Goal: Task Accomplishment & Management: Manage account settings

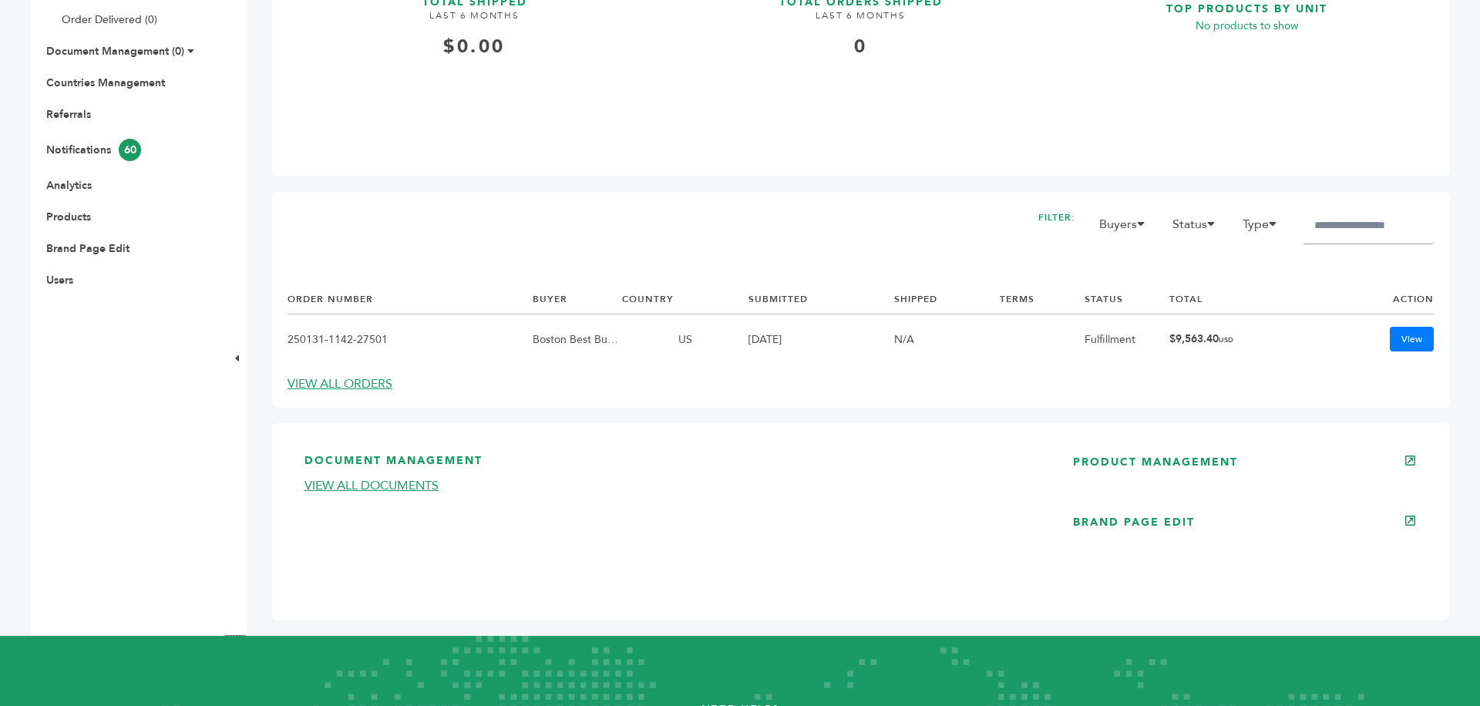
scroll to position [586, 0]
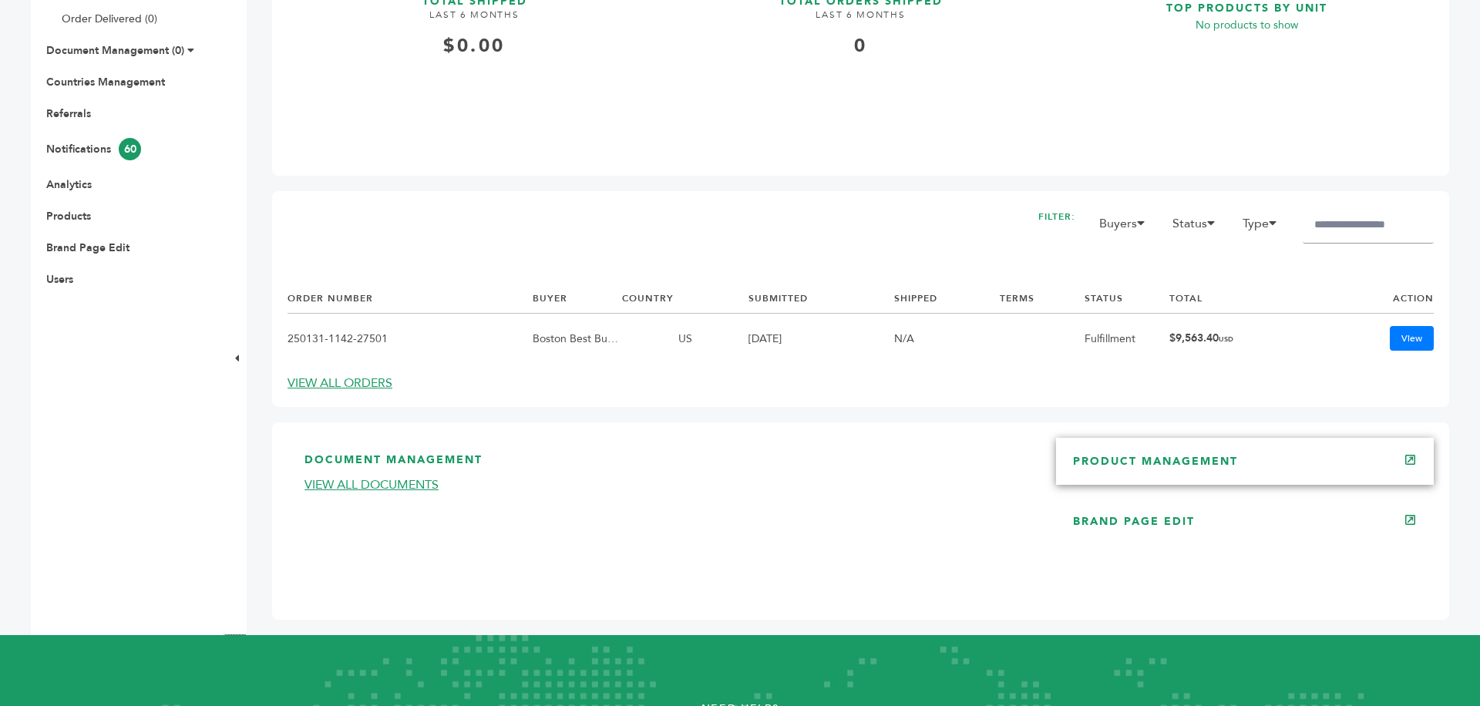
click at [1171, 462] on link "PRODUCT MANAGEMENT" at bounding box center [1155, 461] width 165 height 15
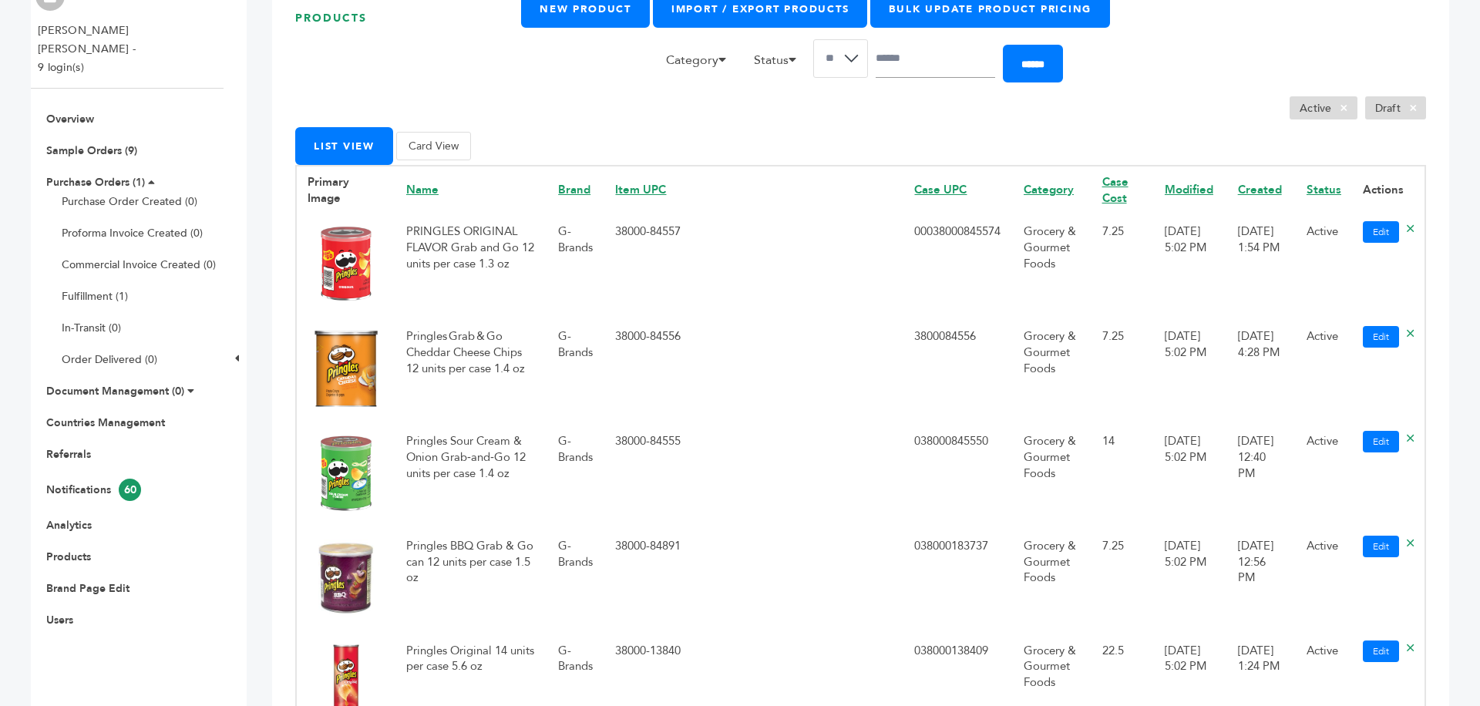
scroll to position [179, 0]
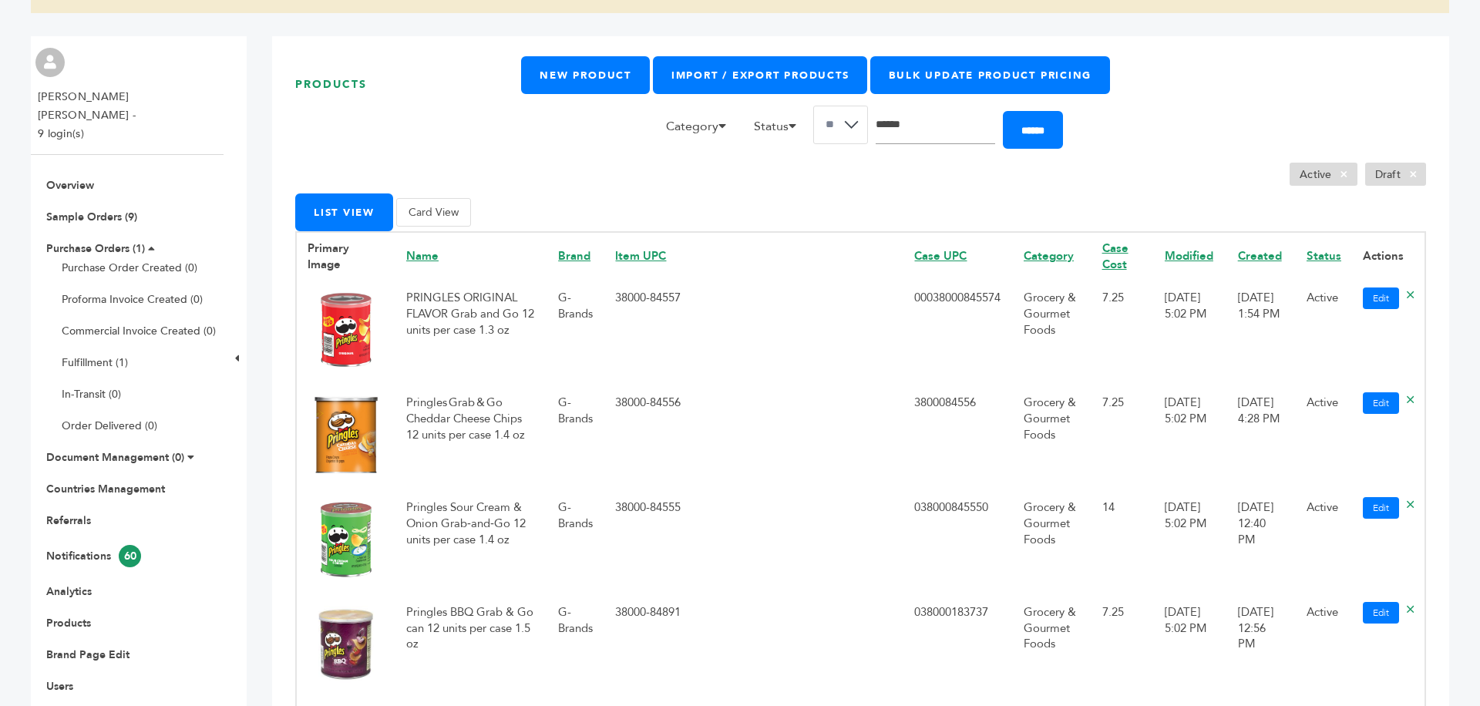
click at [903, 141] on input "Search" at bounding box center [935, 125] width 119 height 39
type input "**********"
click at [1003, 111] on input "******" at bounding box center [1033, 130] width 60 height 38
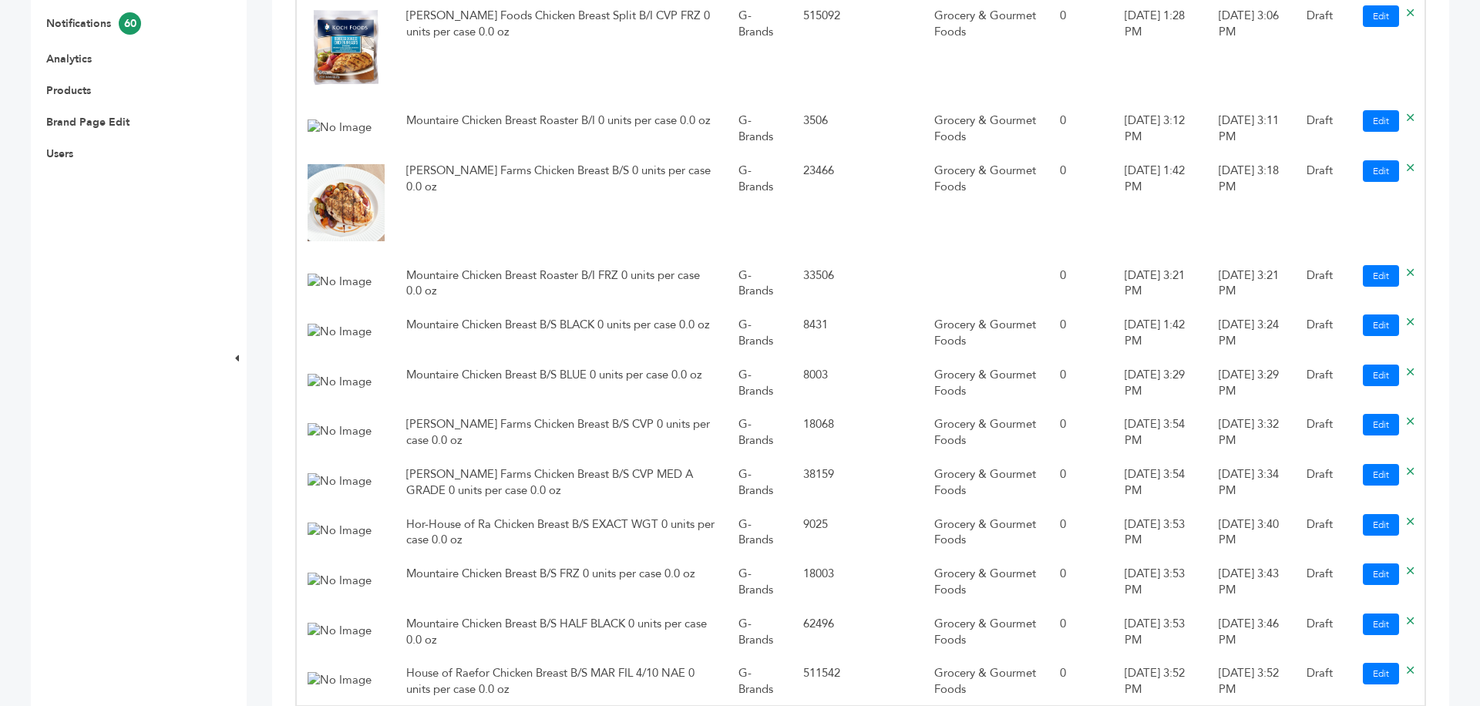
scroll to position [713, 0]
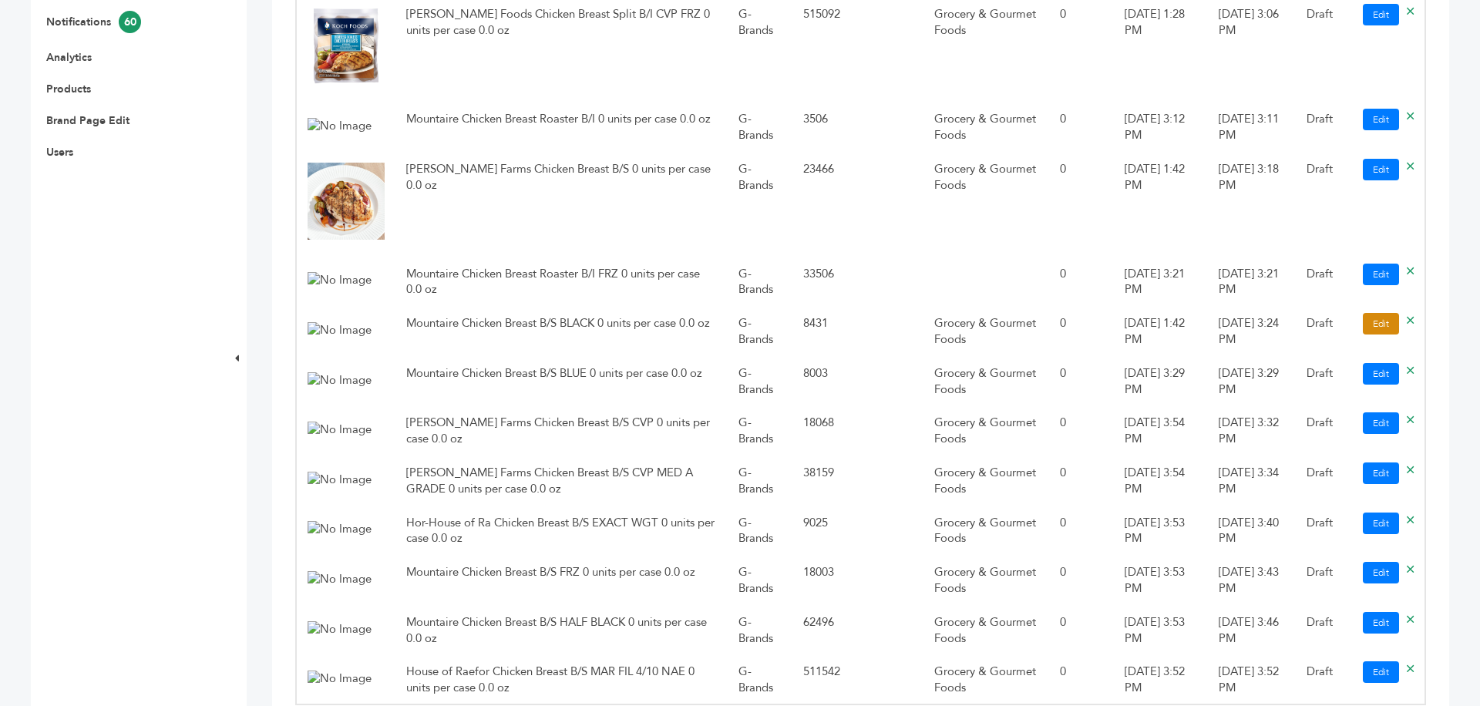
click at [1376, 321] on link "Edit" at bounding box center [1381, 324] width 36 height 22
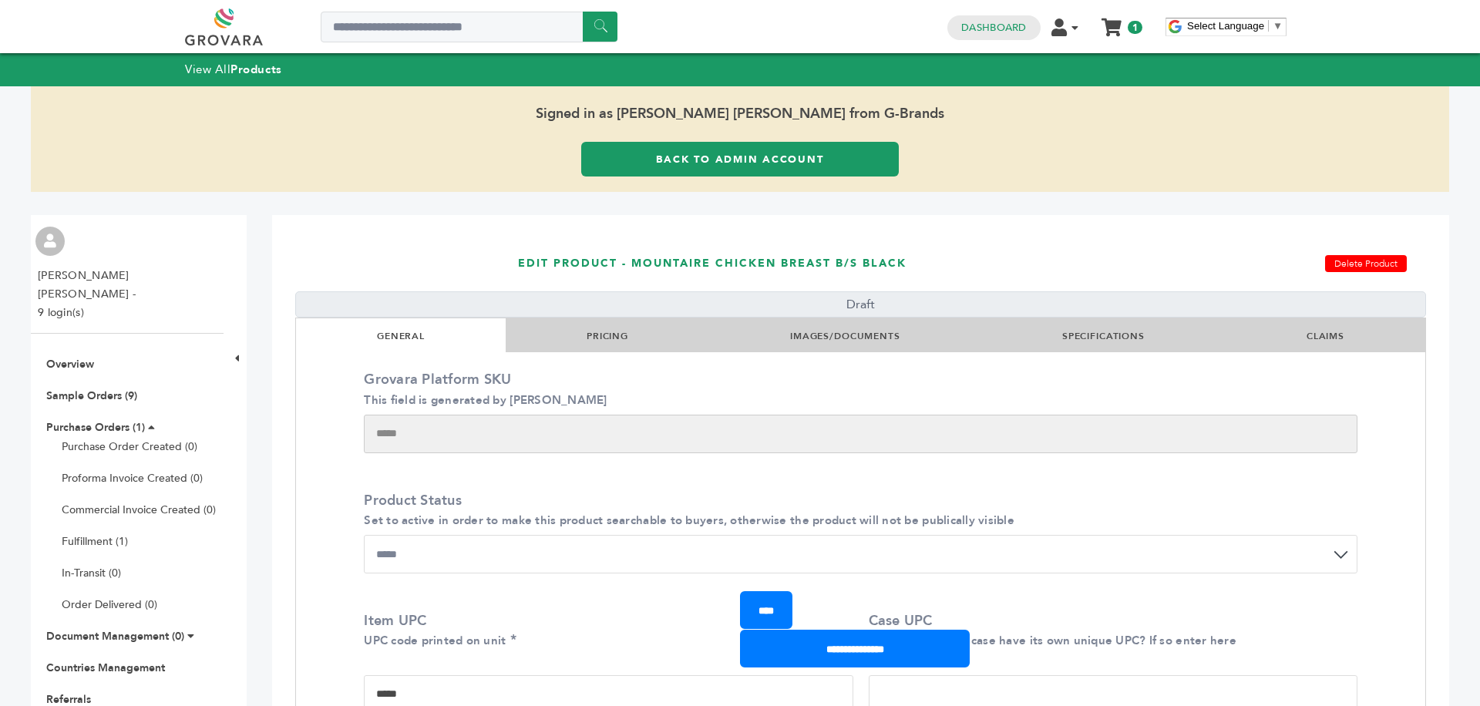
click at [865, 331] on link "IMAGES/DOCUMENTS" at bounding box center [845, 336] width 110 height 12
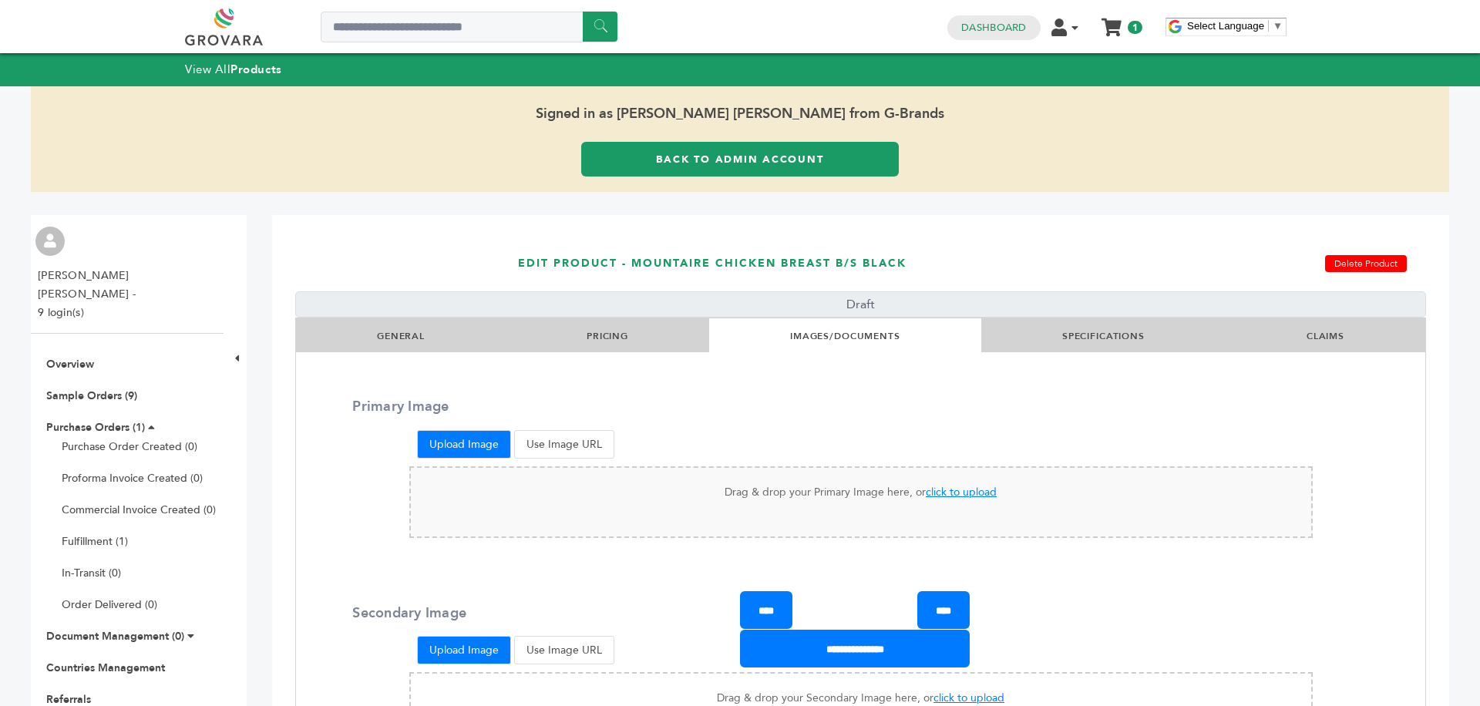
click at [953, 492] on span "click to upload" at bounding box center [961, 492] width 71 height 15
click at [789, 163] on link "Back to Admin Account" at bounding box center [740, 159] width 318 height 35
